Goal: Task Accomplishment & Management: Use online tool/utility

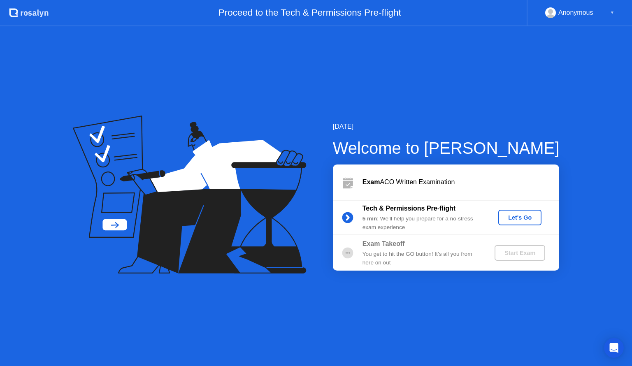
click at [525, 212] on button "Let's Go" at bounding box center [519, 218] width 43 height 16
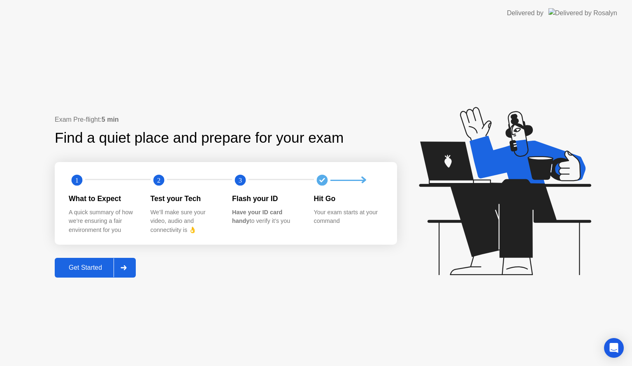
click at [88, 266] on div "Get Started" at bounding box center [85, 267] width 56 height 7
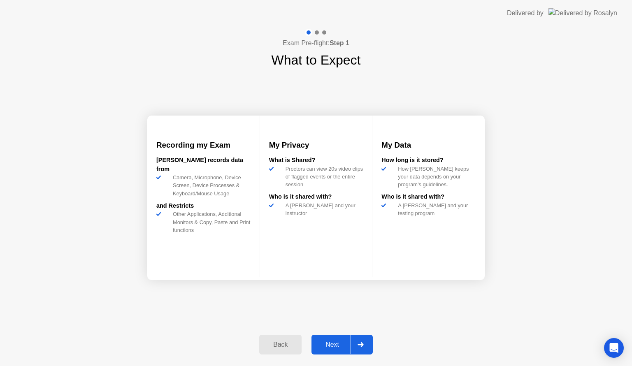
click at [323, 336] on button "Next" at bounding box center [341, 345] width 61 height 20
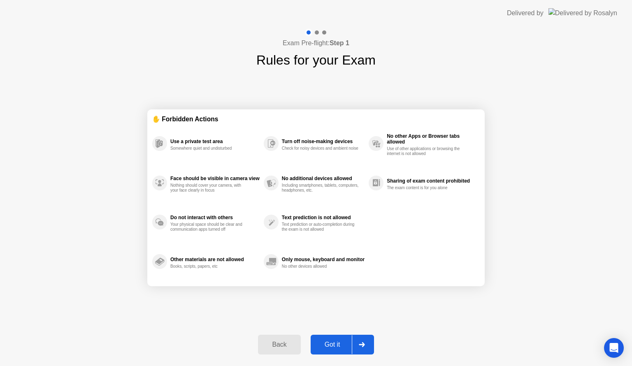
click at [328, 341] on div "Got it" at bounding box center [332, 344] width 39 height 7
select select "**********"
select select "*******"
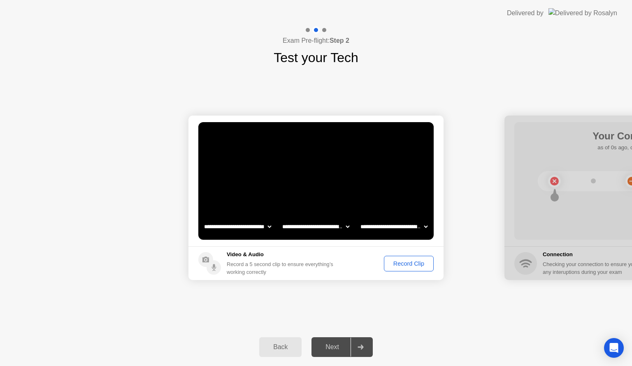
click at [404, 266] on div "Record Clip" at bounding box center [409, 263] width 44 height 7
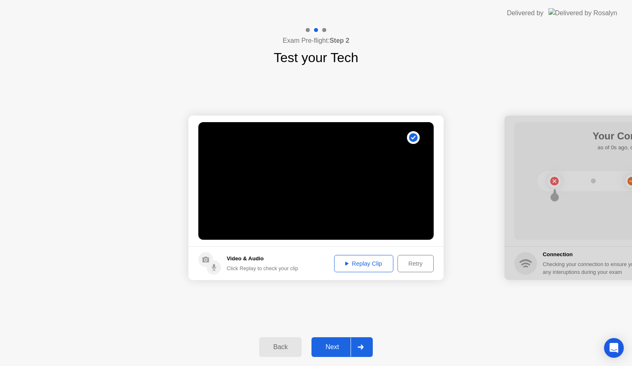
click at [336, 349] on div "Next" at bounding box center [332, 346] width 37 height 7
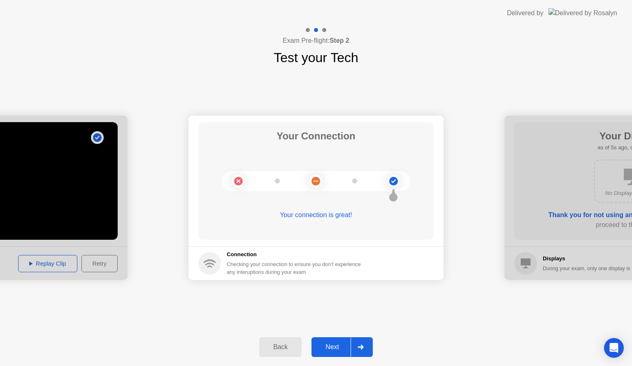
click at [336, 349] on div "Next" at bounding box center [332, 346] width 37 height 7
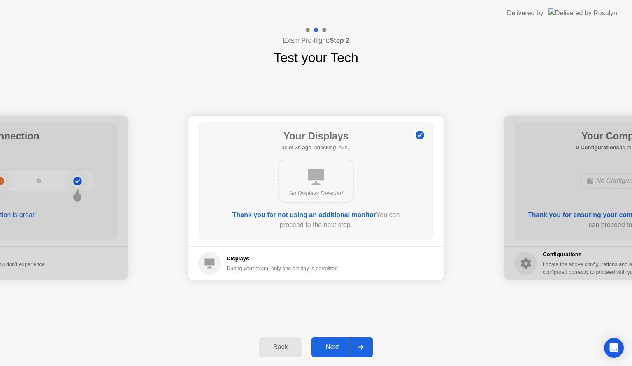
click at [336, 349] on div "Next" at bounding box center [332, 346] width 37 height 7
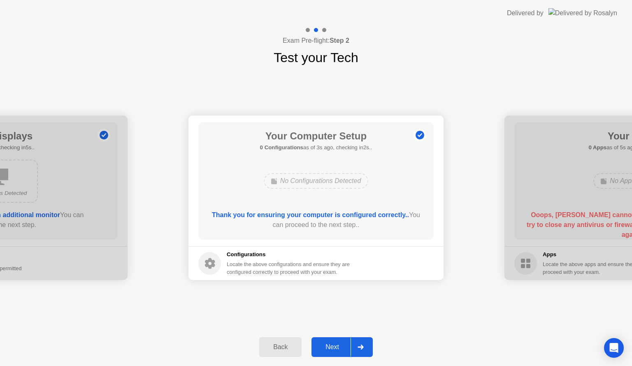
click at [336, 349] on div "Next" at bounding box center [332, 346] width 37 height 7
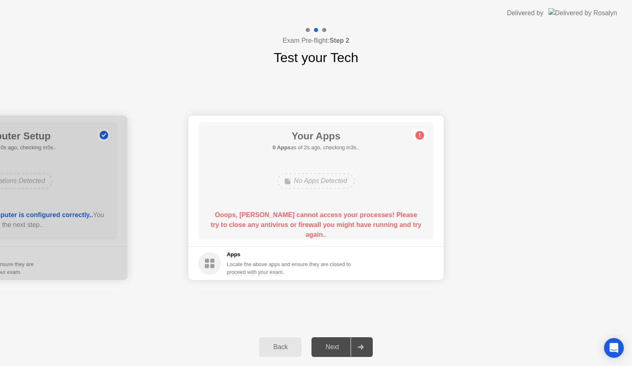
click at [336, 349] on div "Next" at bounding box center [332, 346] width 37 height 7
click at [329, 187] on div "No Apps Detected" at bounding box center [315, 181] width 77 height 16
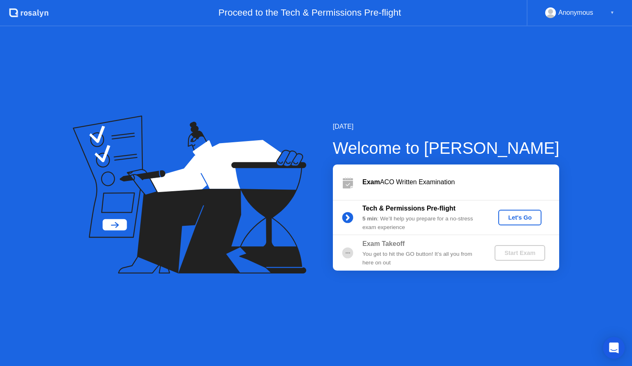
click at [611, 347] on icon "Open Intercom Messenger" at bounding box center [613, 348] width 9 height 11
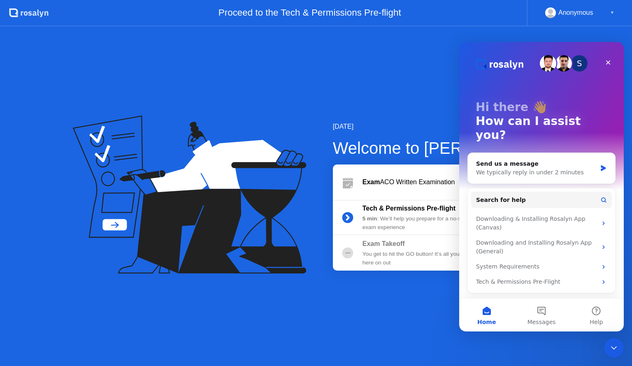
click at [401, 317] on div "[DATE] Welcome to [PERSON_NAME] Exam ACO Written Examination Tech & Permissions…" at bounding box center [316, 196] width 632 height 340
click at [536, 168] on div "We typically reply in under 2 minutes" at bounding box center [536, 172] width 120 height 9
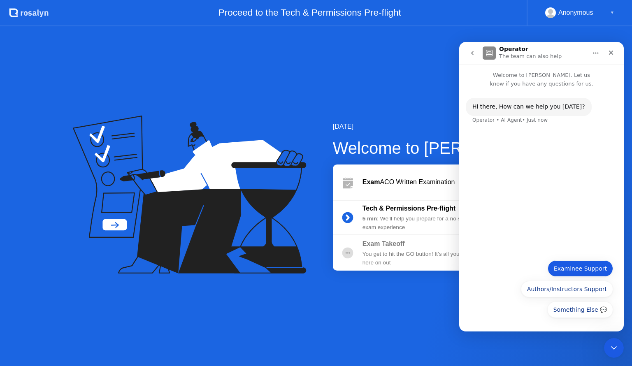
click at [608, 261] on button "Examinee Support" at bounding box center [579, 268] width 65 height 16
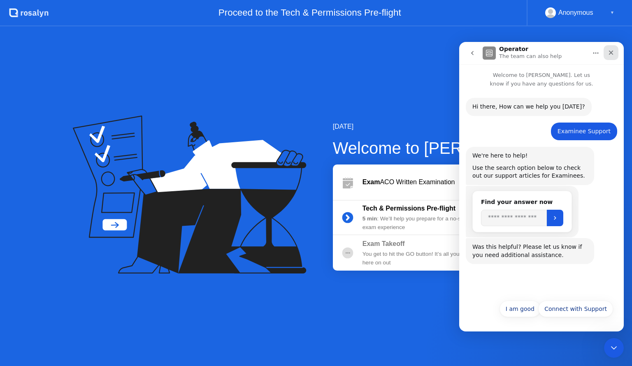
click at [609, 51] on icon "Close" at bounding box center [611, 53] width 5 height 5
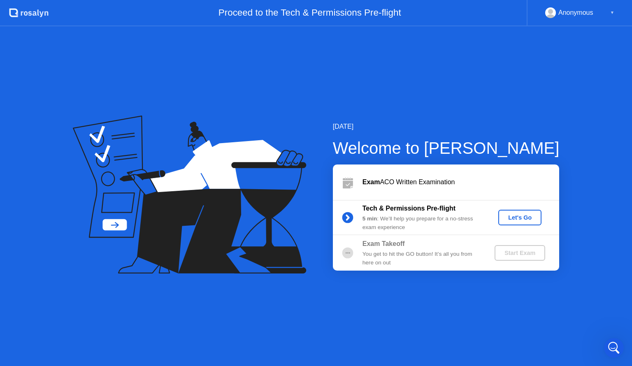
click at [523, 219] on div "Let's Go" at bounding box center [519, 217] width 37 height 7
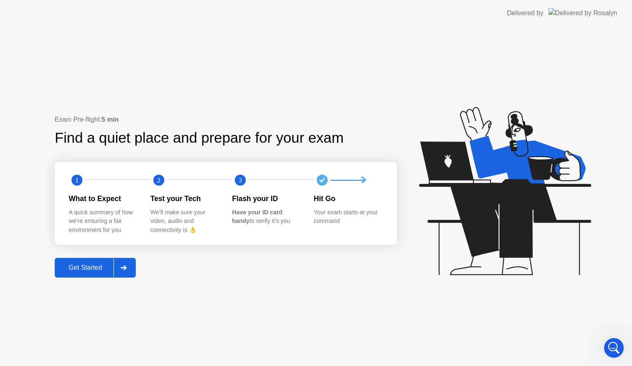
click at [106, 268] on div "Get Started" at bounding box center [85, 267] width 56 height 7
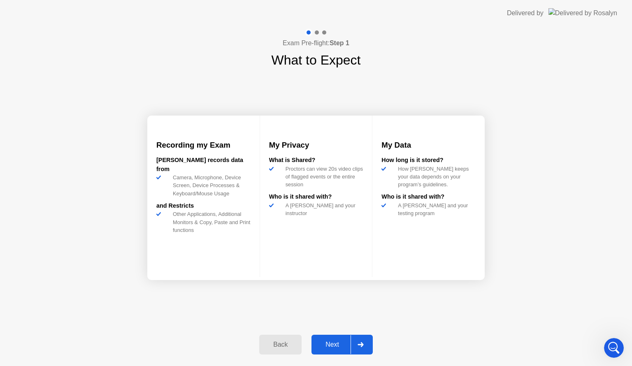
click at [329, 345] on div "Next" at bounding box center [332, 344] width 37 height 7
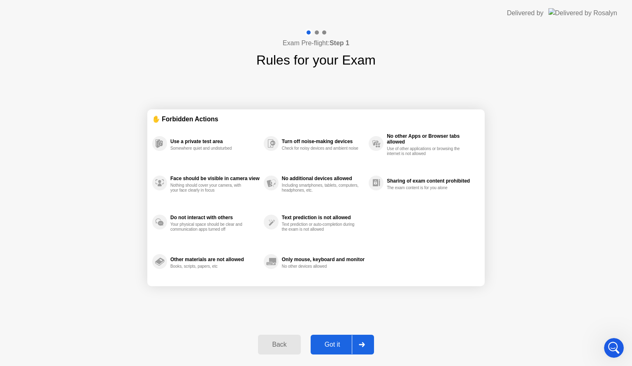
click at [329, 345] on div "Got it" at bounding box center [332, 344] width 39 height 7
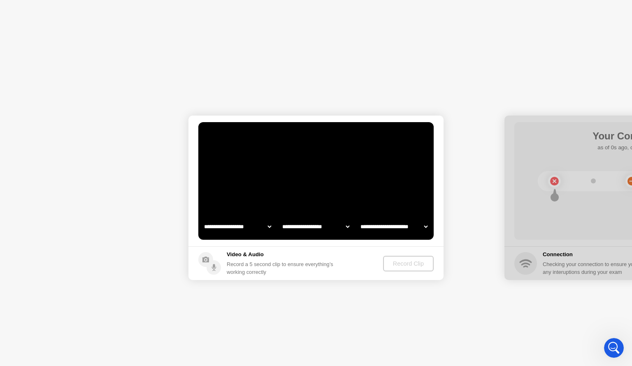
select select "**********"
select select "*******"
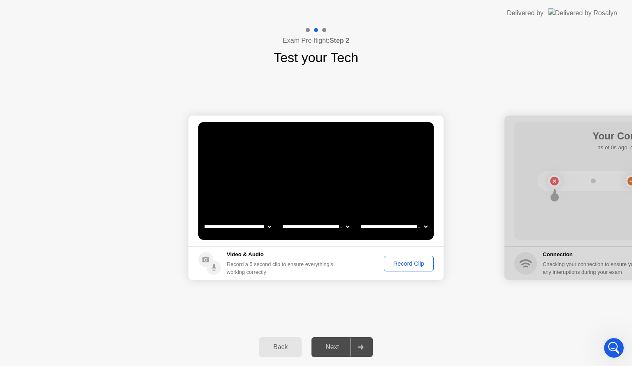
click at [402, 261] on div "Record Clip" at bounding box center [409, 263] width 44 height 7
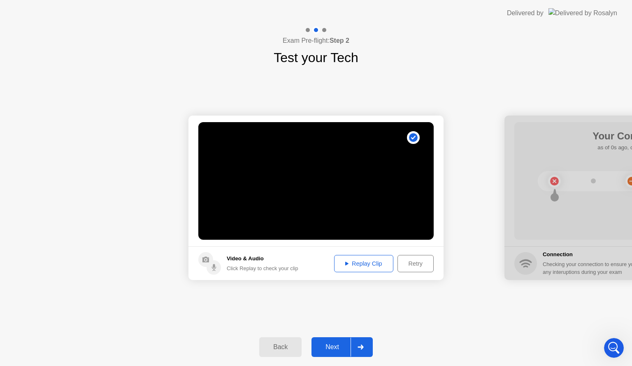
click at [389, 264] on button "Replay Clip" at bounding box center [363, 263] width 59 height 17
click at [342, 347] on div "Next" at bounding box center [332, 346] width 37 height 7
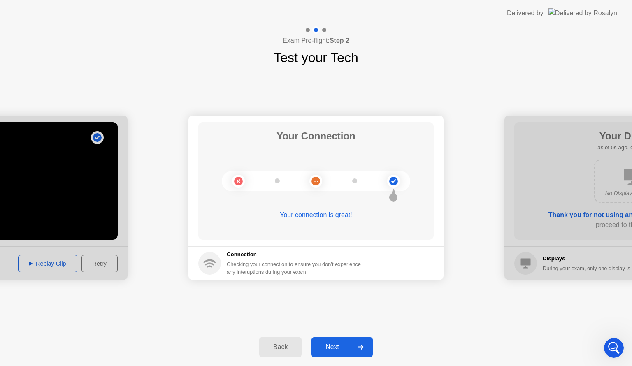
click at [342, 347] on div "Next" at bounding box center [332, 346] width 37 height 7
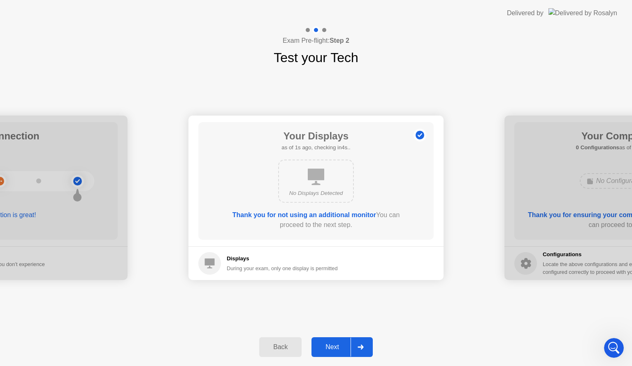
click at [338, 343] on div "Next" at bounding box center [332, 346] width 37 height 7
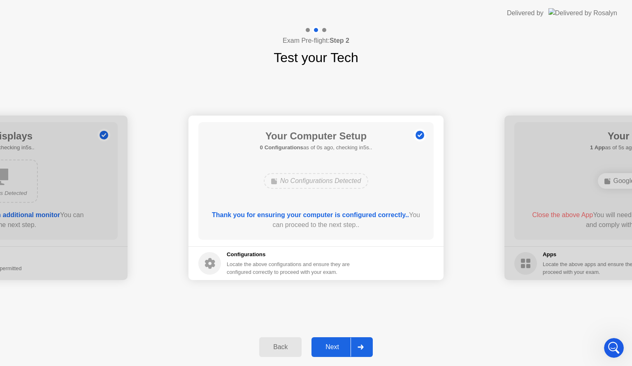
click at [338, 343] on div "Next" at bounding box center [332, 346] width 37 height 7
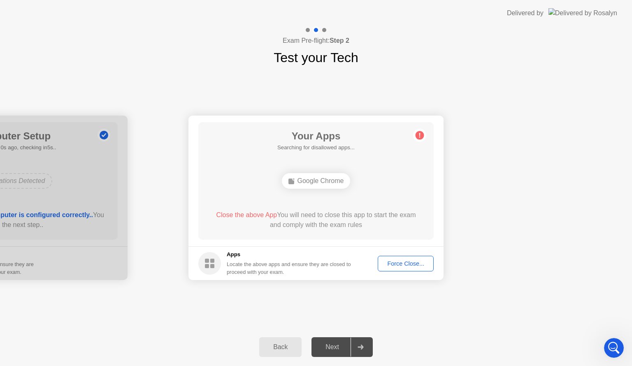
click at [396, 268] on button "Force Close..." at bounding box center [405, 264] width 56 height 16
click at [396, 366] on div at bounding box center [316, 366] width 632 height 0
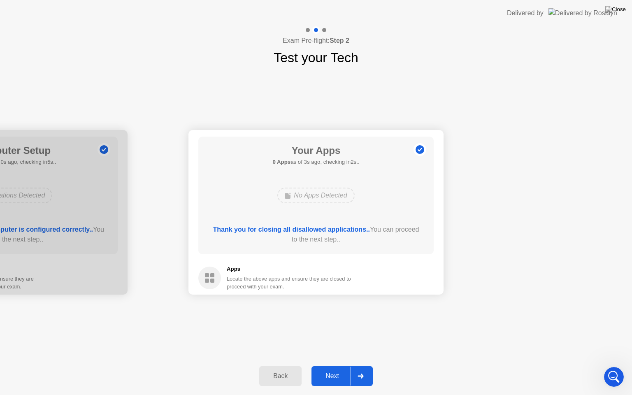
click at [339, 366] on div "Next" at bounding box center [332, 375] width 37 height 7
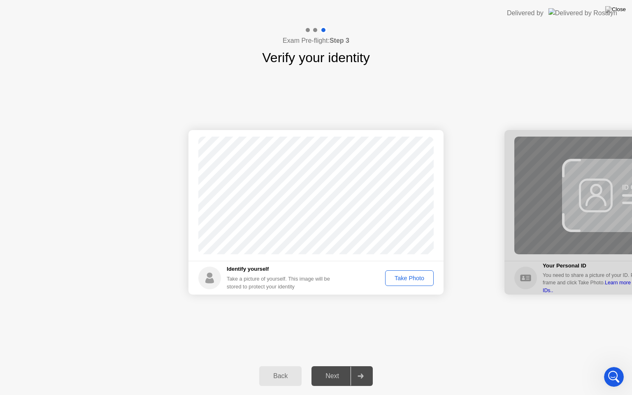
click at [413, 276] on div "Take Photo" at bounding box center [409, 278] width 43 height 7
click at [324, 366] on div "Next" at bounding box center [332, 375] width 37 height 7
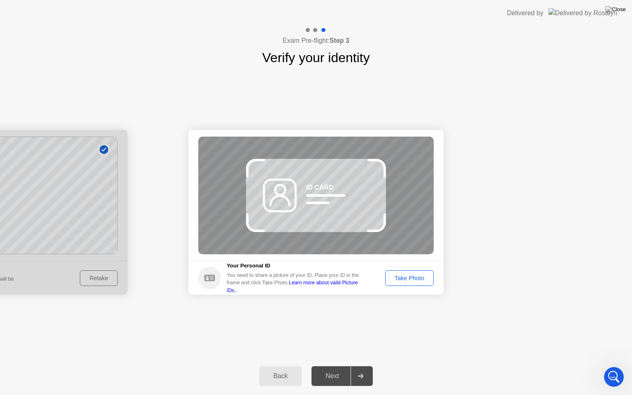
click at [291, 366] on div "Back" at bounding box center [280, 375] width 37 height 7
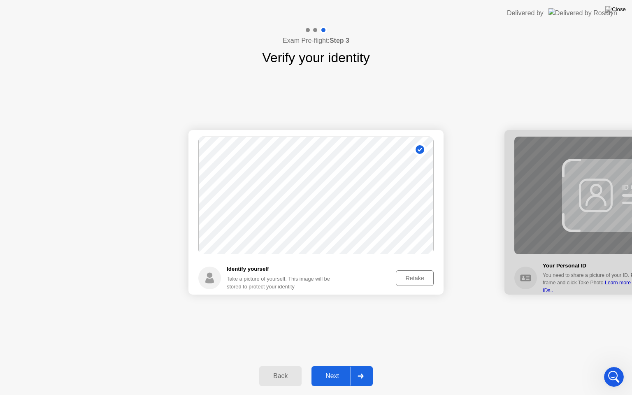
click at [424, 280] on div "Retake" at bounding box center [414, 278] width 32 height 7
click at [403, 279] on div "Take Photo" at bounding box center [409, 278] width 43 height 7
click at [403, 279] on div "Retake" at bounding box center [414, 278] width 32 height 7
click at [403, 279] on div "Take Photo" at bounding box center [409, 278] width 43 height 7
click at [323, 366] on div "Next" at bounding box center [332, 375] width 37 height 7
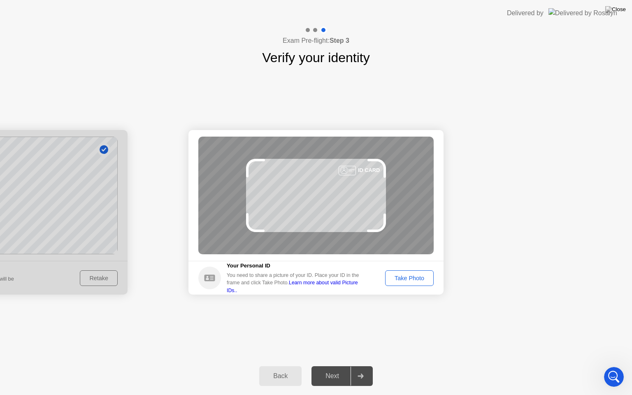
click at [398, 275] on div "Take Photo" at bounding box center [409, 278] width 43 height 7
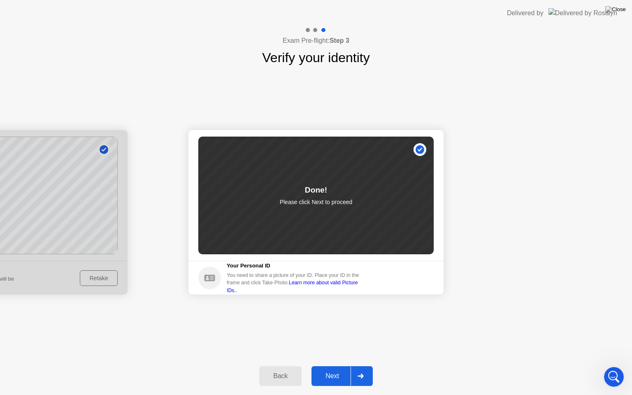
click at [329, 366] on button "Next" at bounding box center [341, 376] width 61 height 20
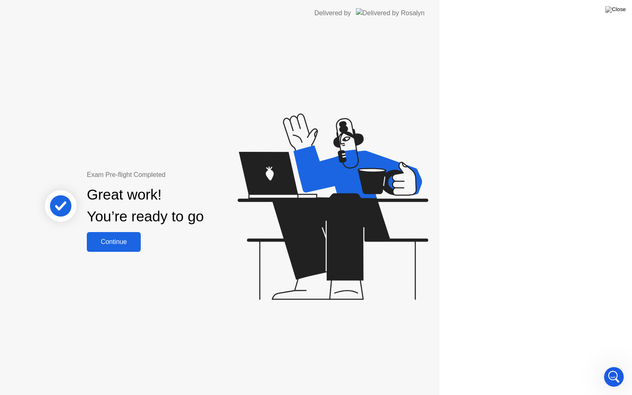
click at [329, 366] on div "Exam Pre-flight Completed Great work! You’re ready to go Continue" at bounding box center [219, 210] width 439 height 368
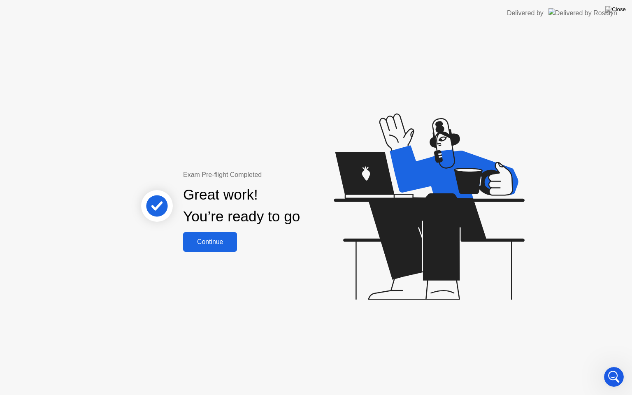
click at [213, 239] on div "Continue" at bounding box center [209, 241] width 49 height 7
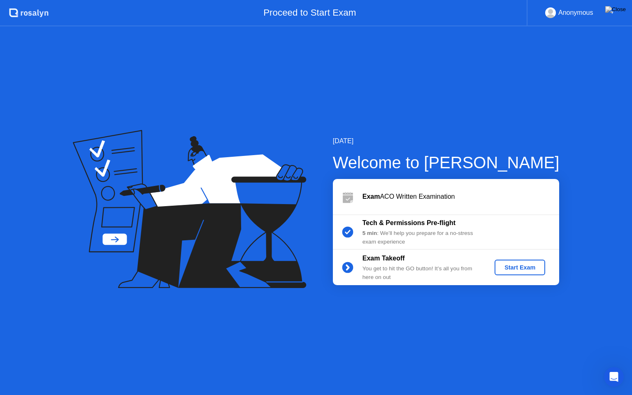
click at [528, 268] on div "Start Exam" at bounding box center [520, 267] width 44 height 7
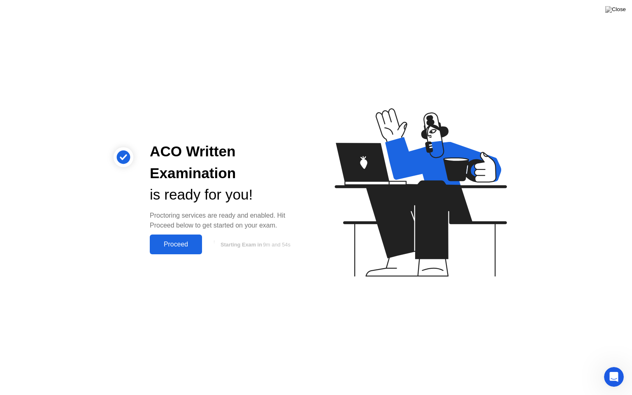
click at [185, 253] on button "Proceed" at bounding box center [176, 244] width 52 height 20
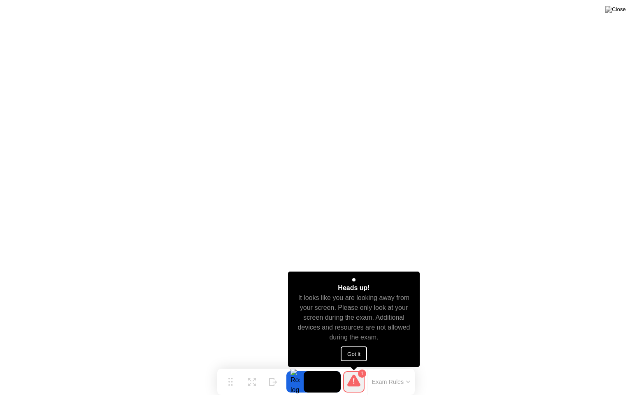
click at [354, 351] on button "Got it" at bounding box center [353, 353] width 26 height 15
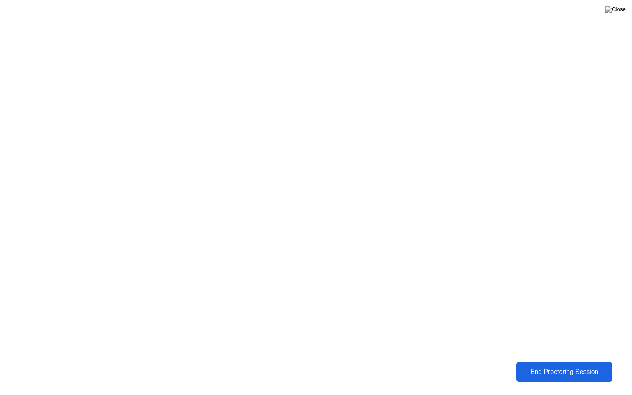
click at [537, 366] on div "End Proctoring Session" at bounding box center [564, 371] width 92 height 7
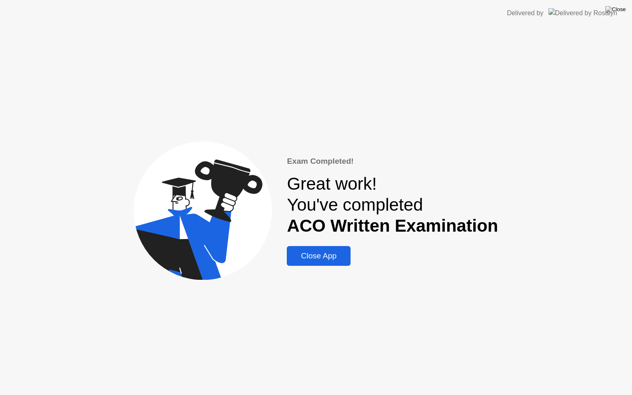
click at [331, 260] on div "Close App" at bounding box center [318, 255] width 59 height 9
